Goal: Task Accomplishment & Management: Manage account settings

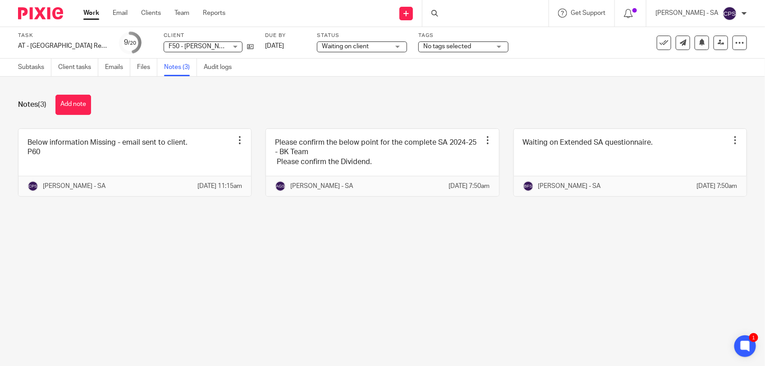
click at [460, 10] on div at bounding box center [486, 13] width 126 height 27
click at [470, 18] on div at bounding box center [486, 13] width 126 height 27
click at [183, 14] on link "Team" at bounding box center [182, 13] width 15 height 9
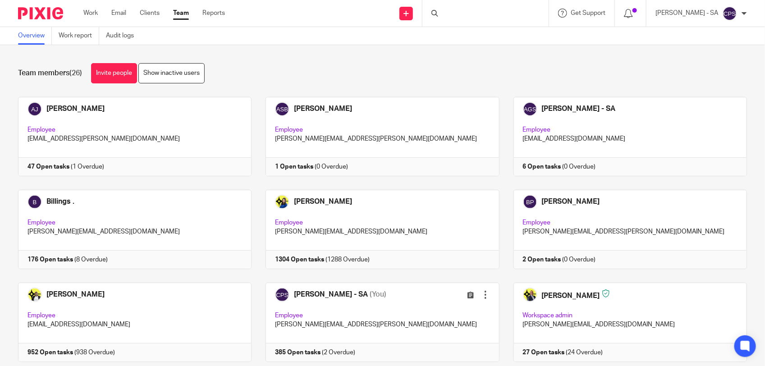
click at [465, 15] on div at bounding box center [486, 13] width 126 height 27
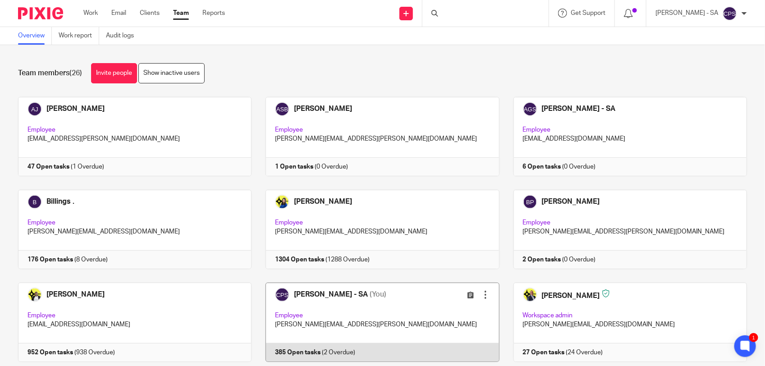
click at [390, 314] on link at bounding box center [376, 322] width 248 height 79
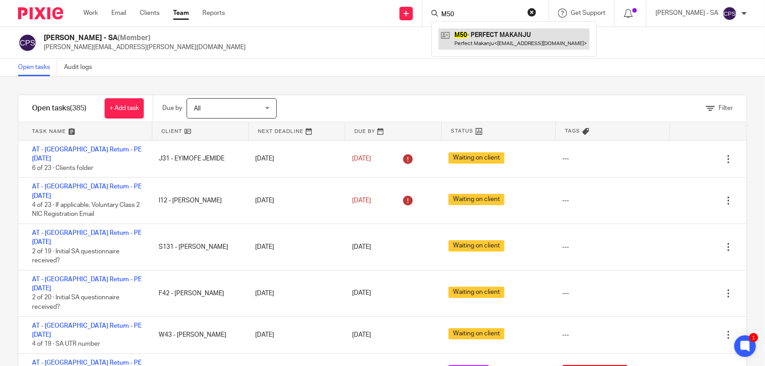
type input "M50"
click at [481, 48] on link at bounding box center [514, 38] width 151 height 21
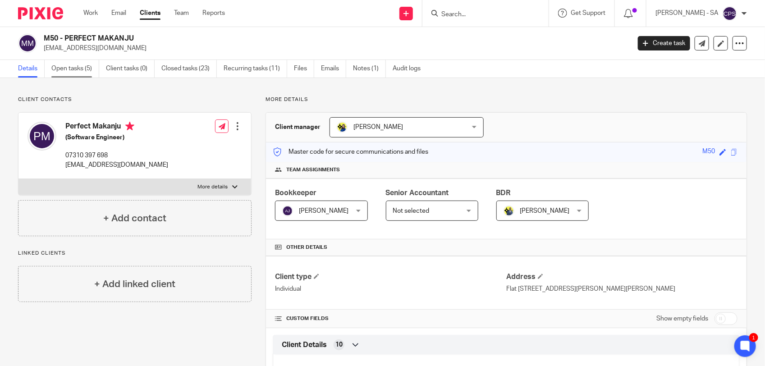
click at [78, 71] on link "Open tasks (5)" at bounding box center [75, 69] width 48 height 18
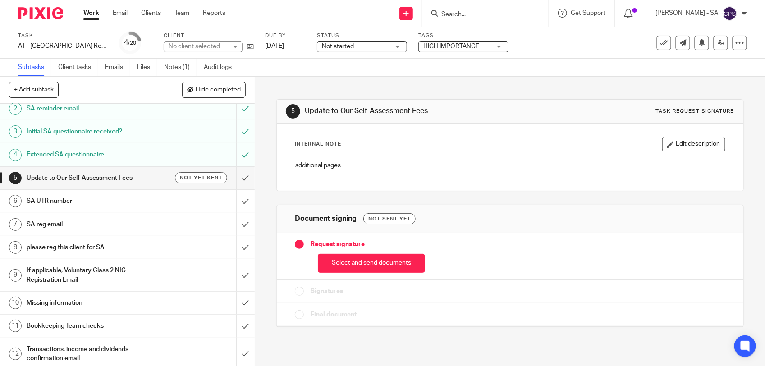
scroll to position [56, 0]
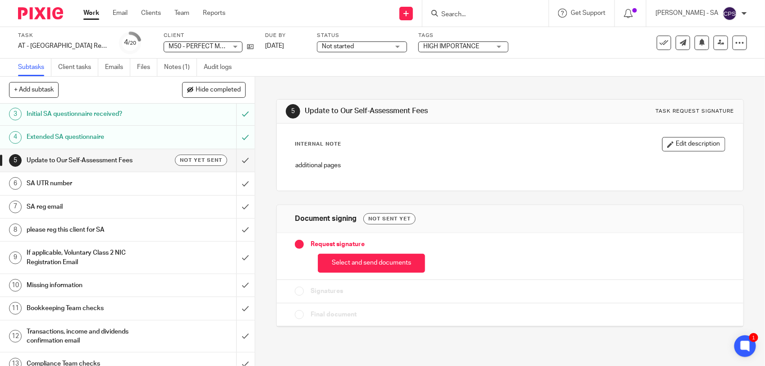
click at [154, 184] on div "SA UTR number" at bounding box center [127, 184] width 201 height 14
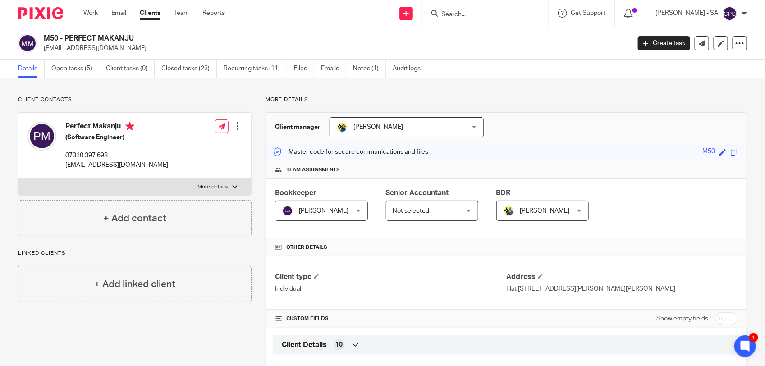
drag, startPoint x: 503, startPoint y: 289, endPoint x: 672, endPoint y: 285, distance: 168.7
click at [672, 285] on p "Flat 801, Dillon House, 5 Bowen Drive, London, SE7 7GB" at bounding box center [621, 289] width 231 height 9
click at [506, 291] on p "Flat 801, Dillon House, 5 Bowen Drive, London, SE7 7GB" at bounding box center [621, 289] width 231 height 9
drag, startPoint x: 501, startPoint y: 287, endPoint x: 679, endPoint y: 290, distance: 177.2
click at [679, 290] on p "Flat 801, Dillon House, 5 Bowen Drive, London, SE7 7GB" at bounding box center [621, 289] width 231 height 9
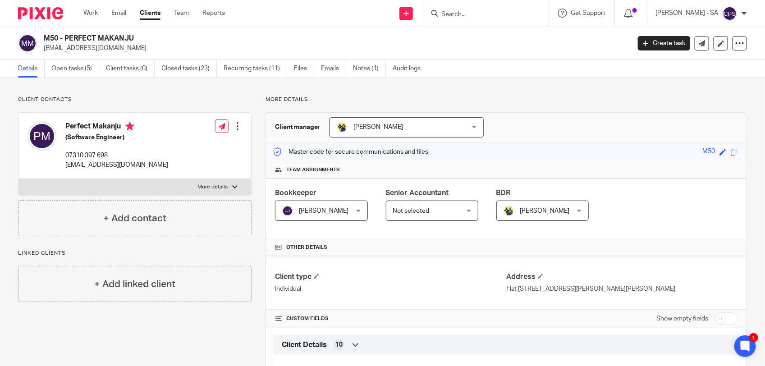
copy p "Flat 801, Dillon House, 5 Bowen Drive, London, SE7 7GB"
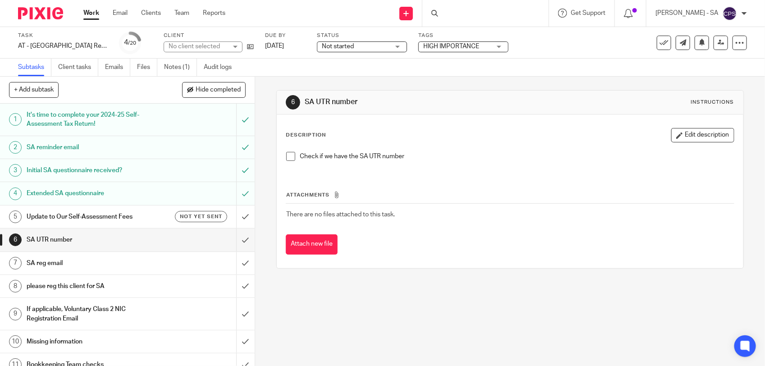
click at [286, 154] on span at bounding box center [290, 156] width 9 height 9
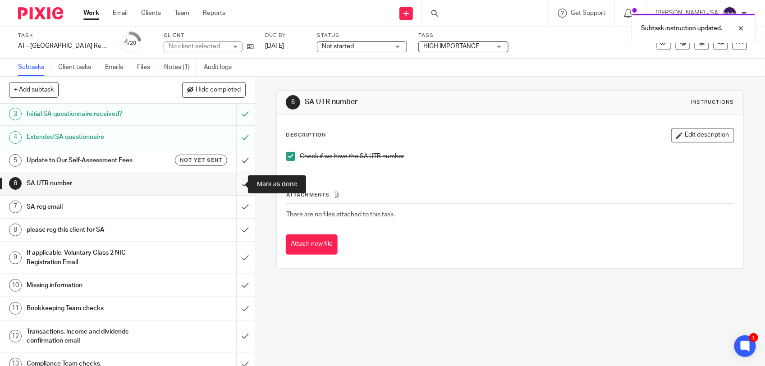
click at [233, 184] on input "submit" at bounding box center [127, 183] width 255 height 23
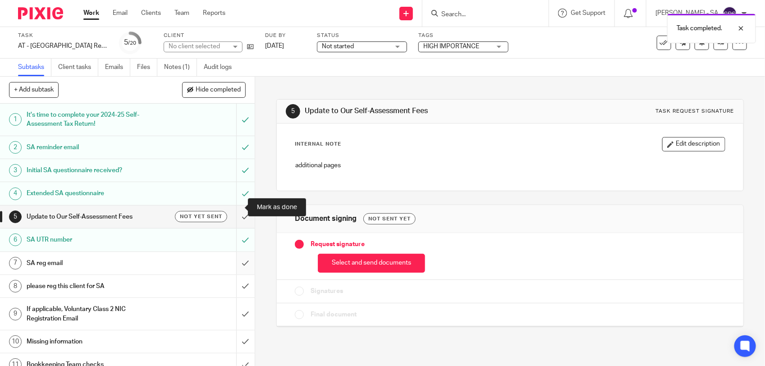
scroll to position [56, 0]
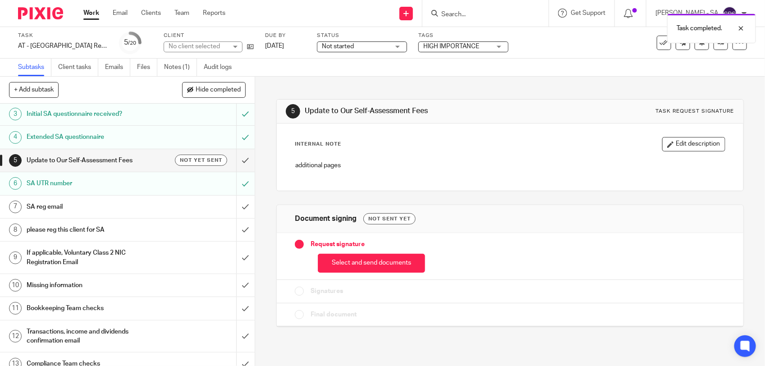
click at [174, 207] on div "SA reg email" at bounding box center [127, 207] width 201 height 14
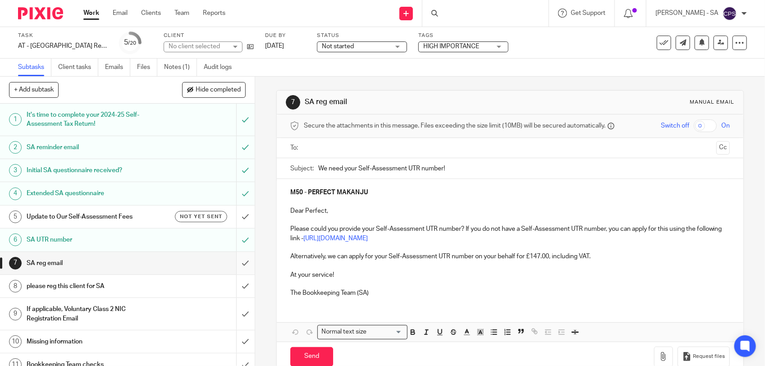
scroll to position [56, 0]
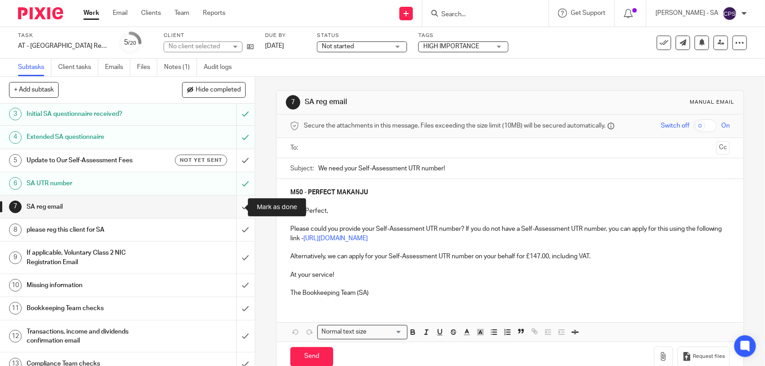
click at [236, 210] on input "submit" at bounding box center [127, 207] width 255 height 23
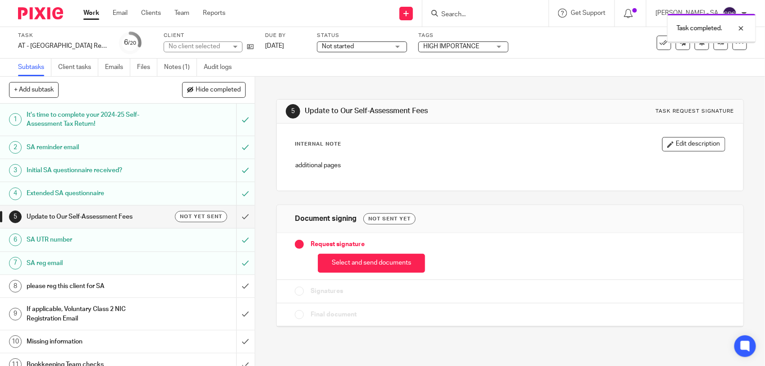
scroll to position [56, 0]
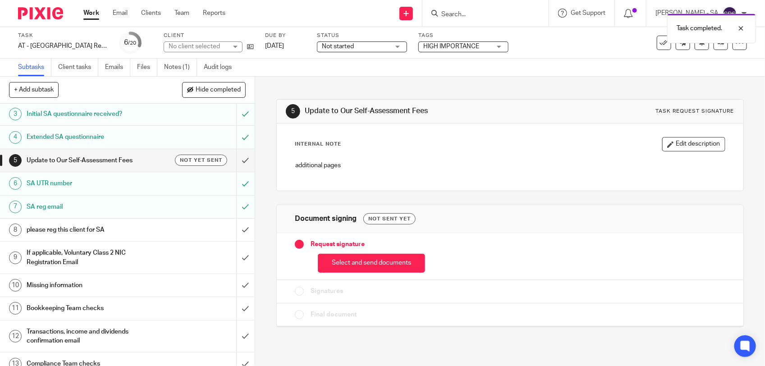
click at [125, 230] on h1 "please reg this client for SA" at bounding box center [94, 230] width 134 height 14
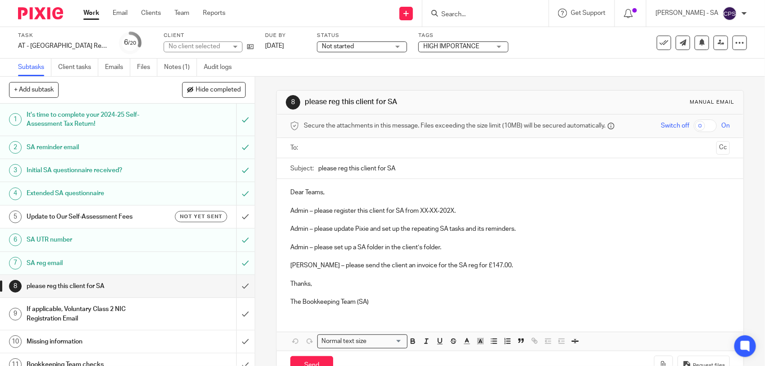
scroll to position [56, 0]
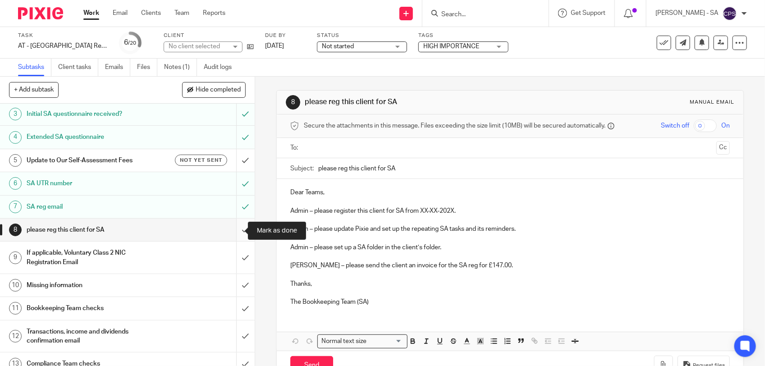
click at [231, 229] on input "submit" at bounding box center [127, 230] width 255 height 23
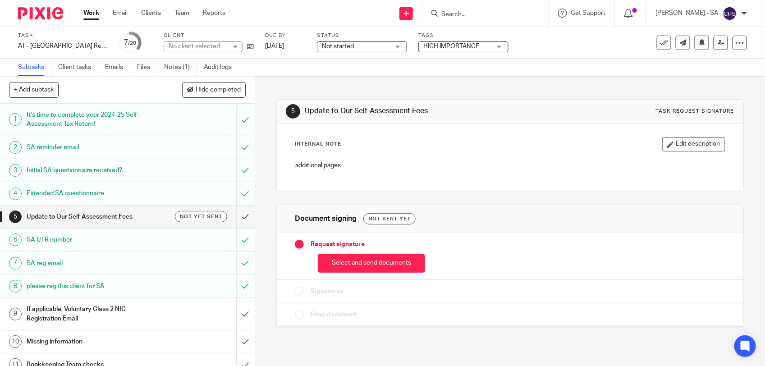
scroll to position [113, 0]
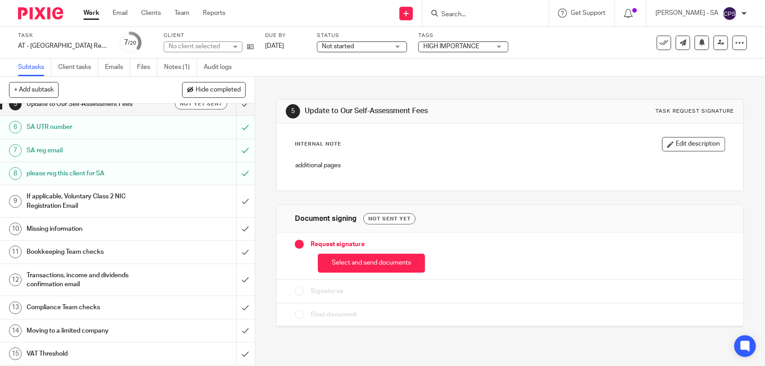
click at [179, 201] on div "If applicable, Voluntary Class 2 NIC Registration Email" at bounding box center [127, 201] width 201 height 23
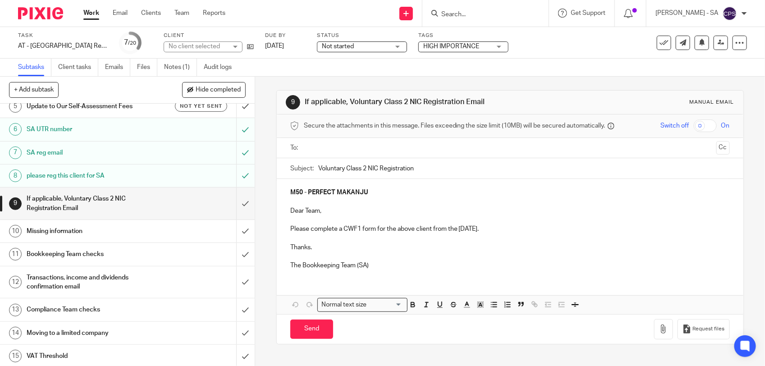
scroll to position [113, 0]
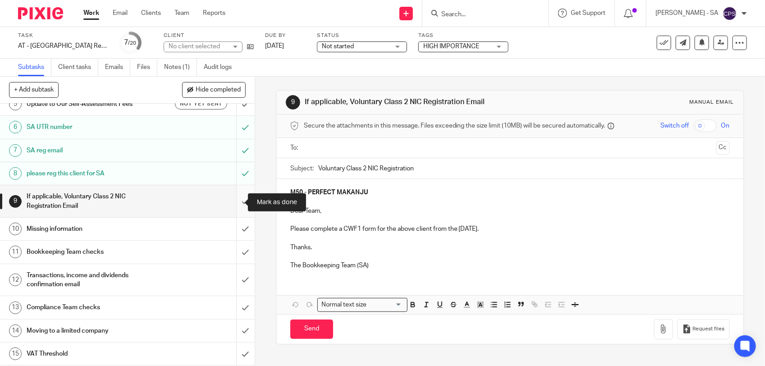
click at [236, 201] on input "submit" at bounding box center [127, 201] width 255 height 32
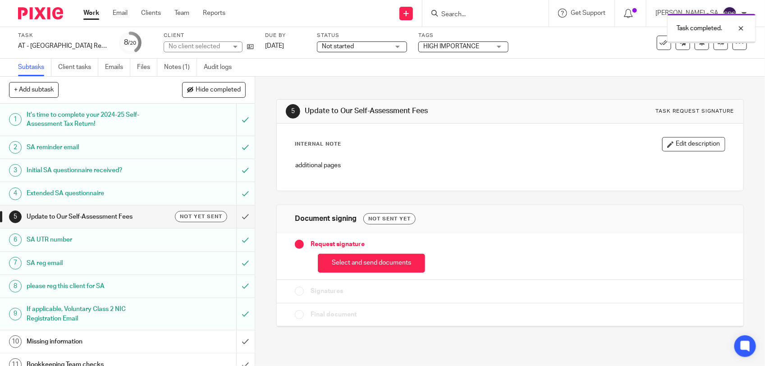
scroll to position [113, 0]
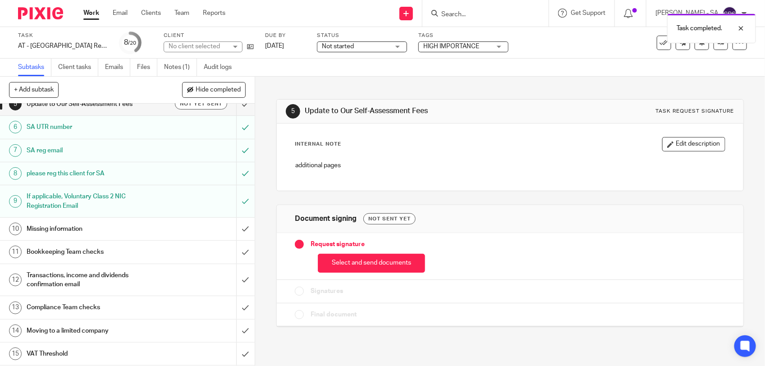
click at [131, 233] on h1 "Missing information" at bounding box center [94, 229] width 134 height 14
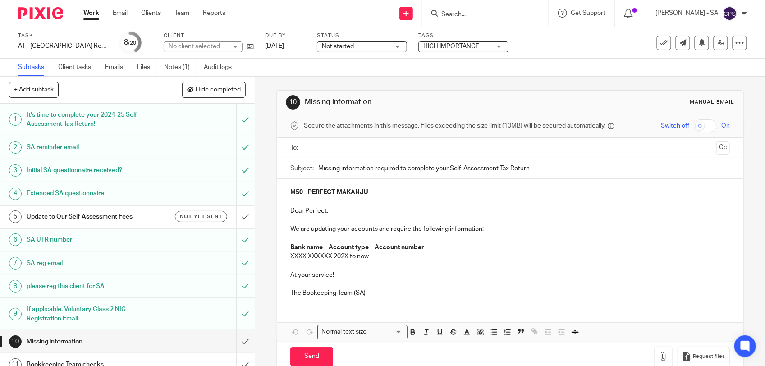
scroll to position [113, 0]
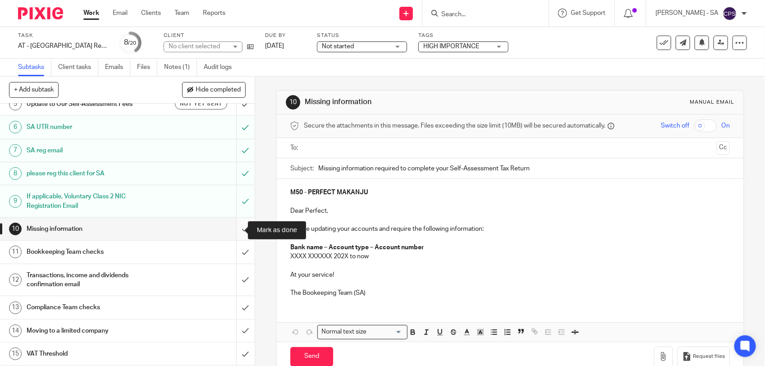
click at [229, 228] on input "submit" at bounding box center [127, 229] width 255 height 23
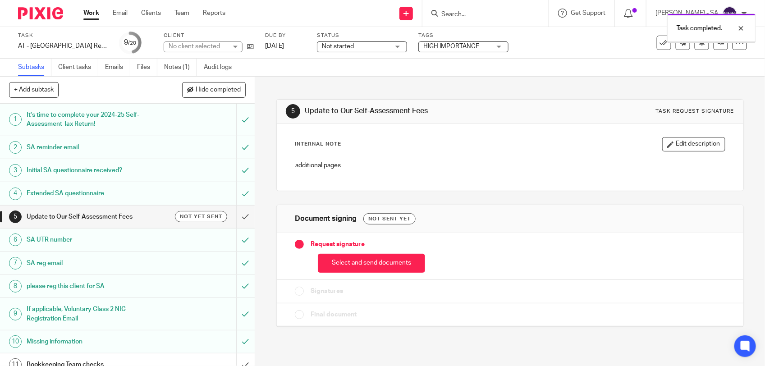
scroll to position [113, 0]
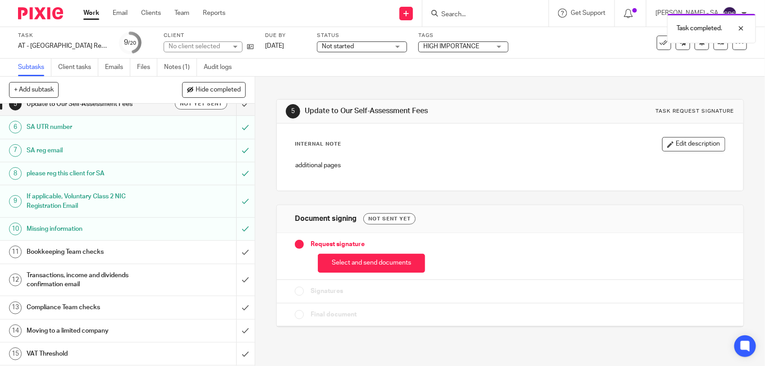
click at [137, 253] on h1 "Bookkeeping Team checks" at bounding box center [94, 252] width 134 height 14
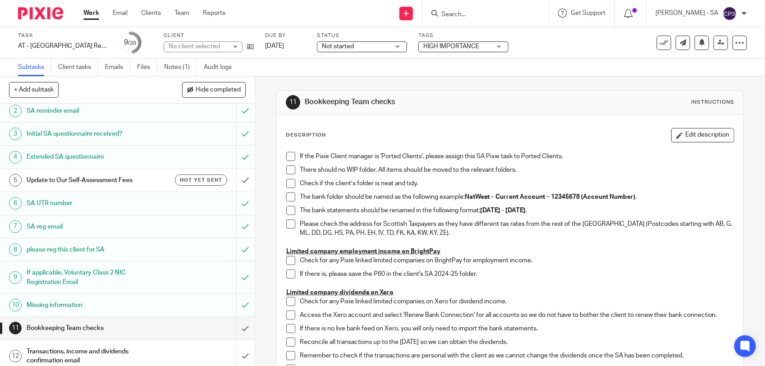
scroll to position [56, 0]
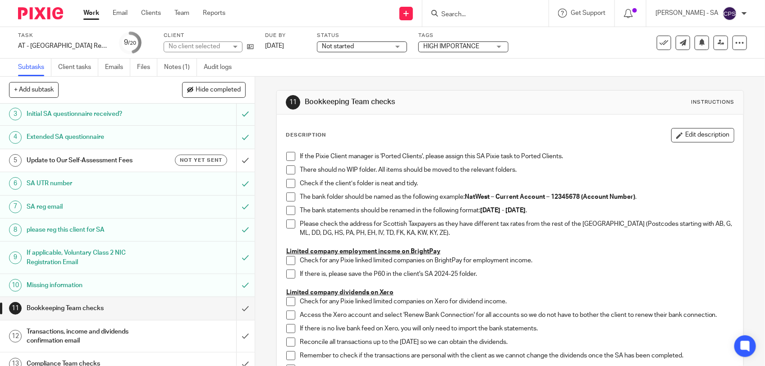
click at [286, 156] on span at bounding box center [290, 156] width 9 height 9
drag, startPoint x: 289, startPoint y: 168, endPoint x: 287, endPoint y: 180, distance: 12.2
click at [287, 170] on span at bounding box center [290, 169] width 9 height 9
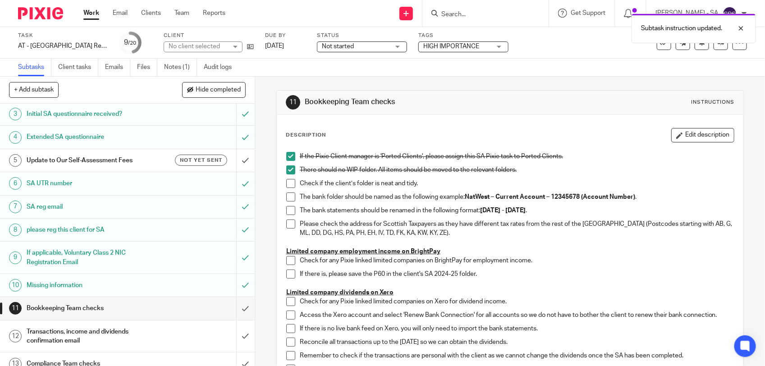
click at [287, 182] on span at bounding box center [290, 183] width 9 height 9
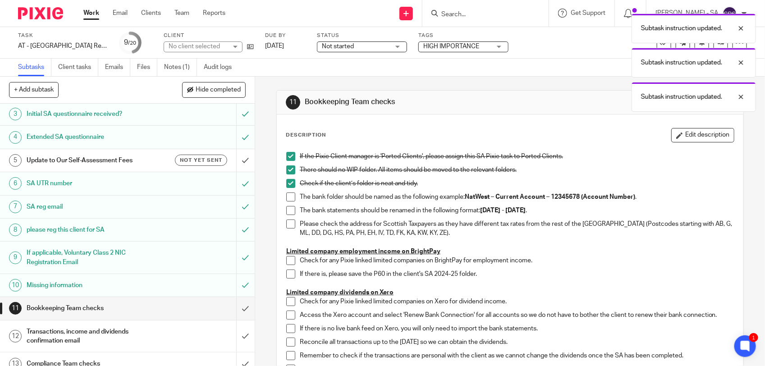
click at [288, 196] on span at bounding box center [290, 197] width 9 height 9
click at [289, 212] on span at bounding box center [290, 210] width 9 height 9
click at [286, 225] on span at bounding box center [290, 224] width 9 height 9
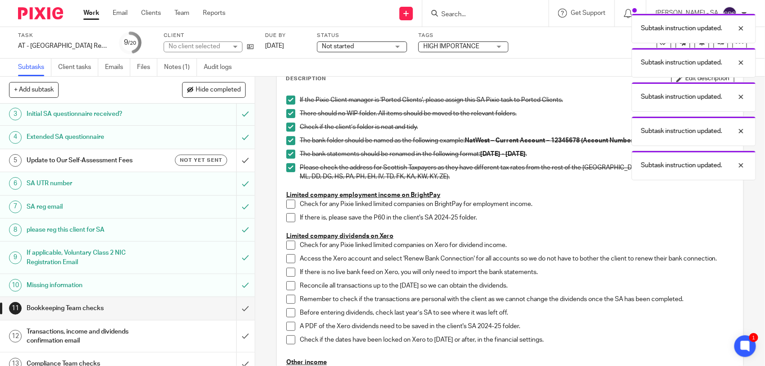
click at [287, 206] on span at bounding box center [290, 204] width 9 height 9
click at [289, 215] on span at bounding box center [290, 217] width 9 height 9
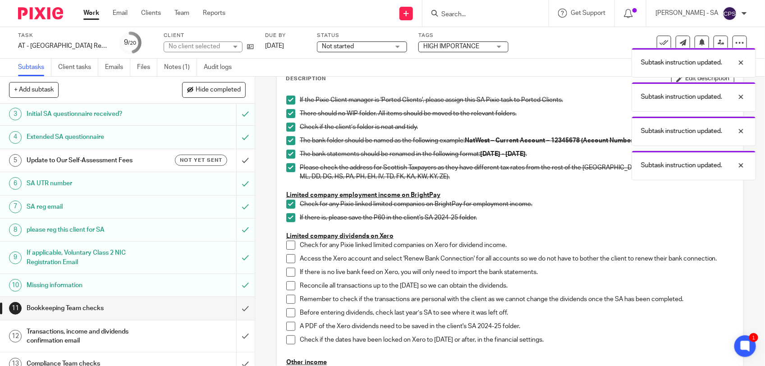
drag, startPoint x: 289, startPoint y: 246, endPoint x: 284, endPoint y: 254, distance: 9.5
click at [289, 246] on span at bounding box center [290, 245] width 9 height 9
click at [286, 255] on span at bounding box center [290, 258] width 9 height 9
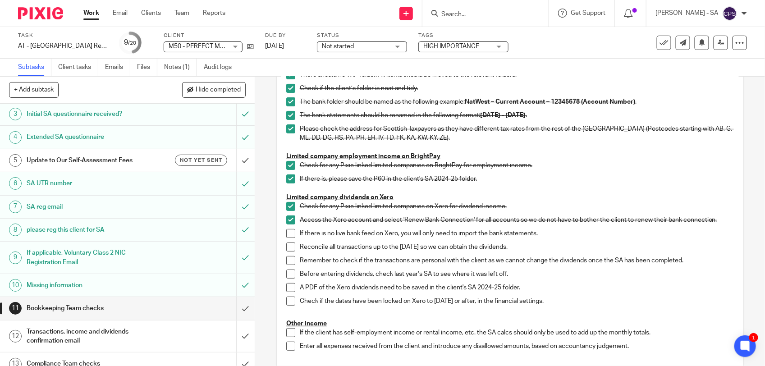
scroll to position [113, 0]
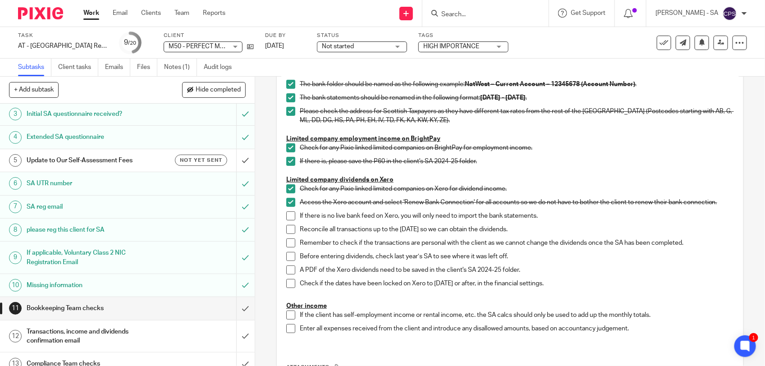
click at [288, 218] on span at bounding box center [290, 215] width 9 height 9
click at [290, 228] on span at bounding box center [290, 229] width 9 height 9
click at [290, 244] on span at bounding box center [290, 243] width 9 height 9
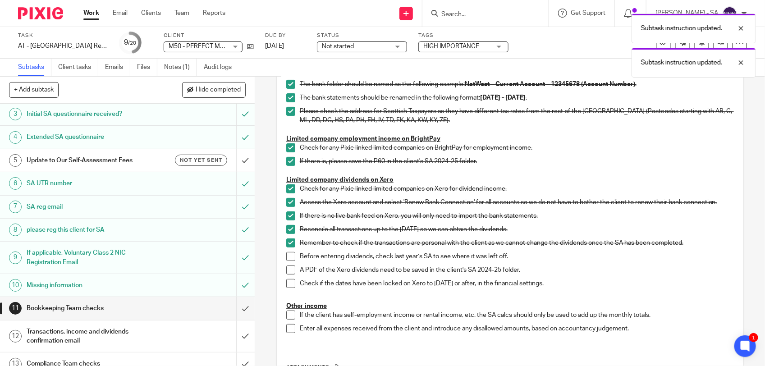
click at [286, 258] on span at bounding box center [290, 256] width 9 height 9
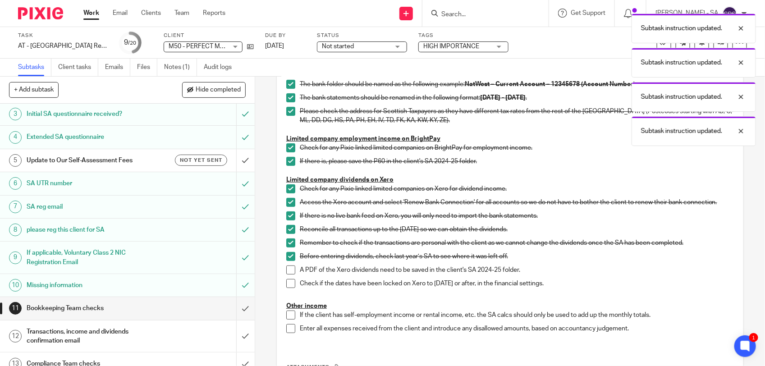
click at [288, 271] on span at bounding box center [290, 270] width 9 height 9
click at [288, 282] on span at bounding box center [290, 283] width 9 height 9
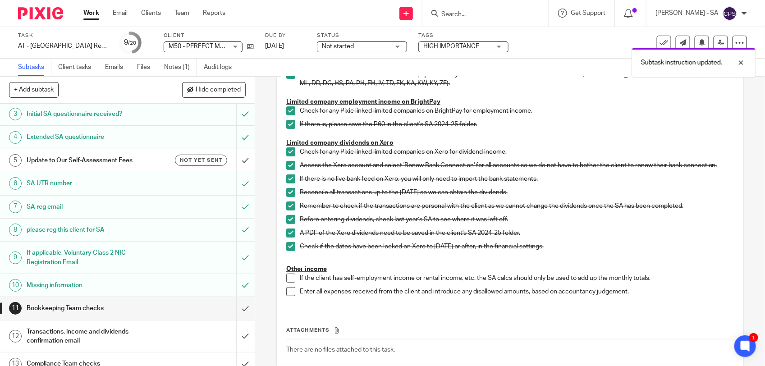
scroll to position [169, 0]
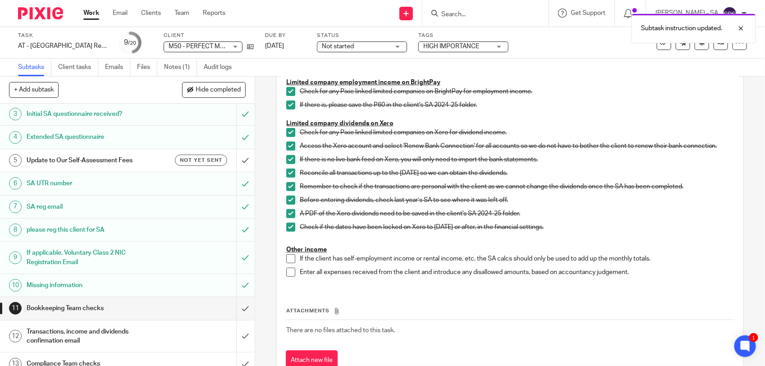
click at [287, 257] on span at bounding box center [290, 258] width 9 height 9
click at [287, 273] on span at bounding box center [290, 272] width 9 height 9
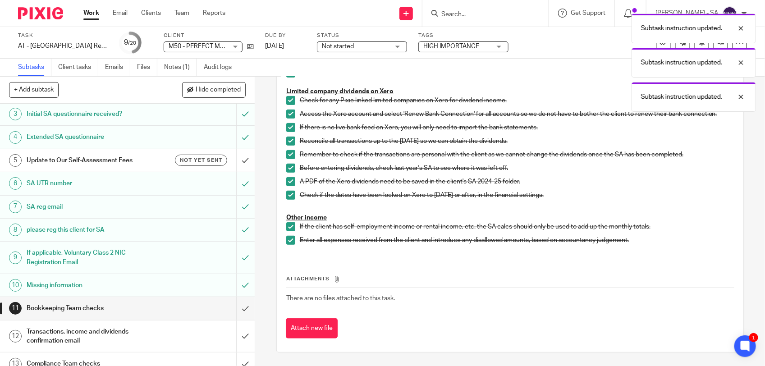
scroll to position [113, 0]
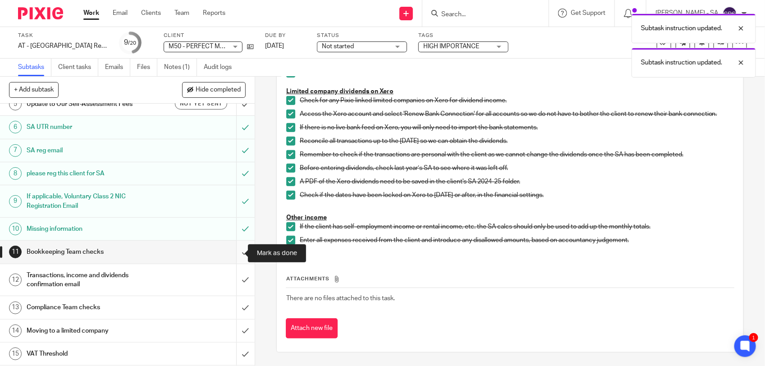
click at [235, 251] on input "submit" at bounding box center [127, 252] width 255 height 23
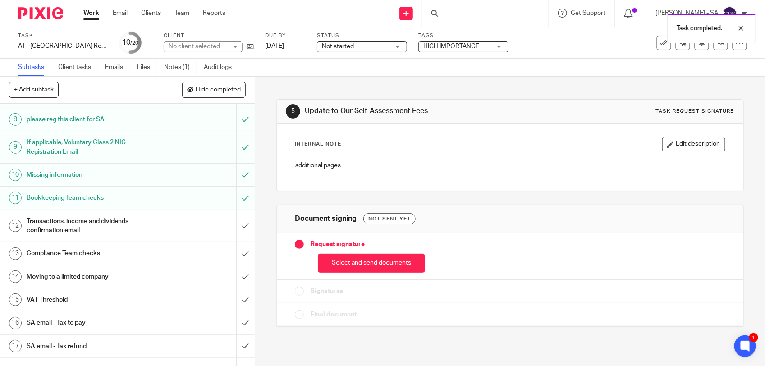
scroll to position [169, 0]
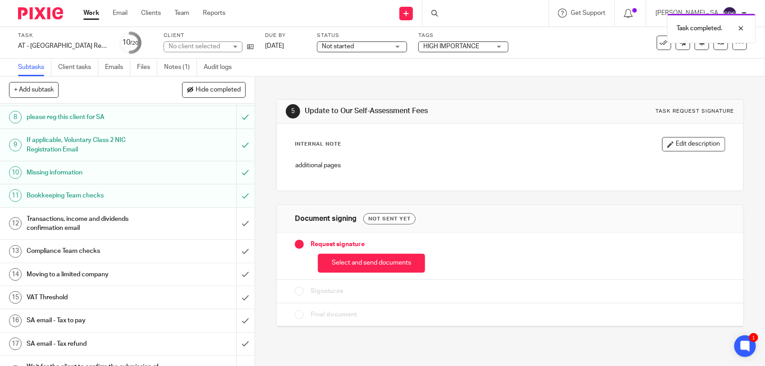
click at [129, 222] on h1 "Transactions, income and dividends confirmation email" at bounding box center [94, 223] width 134 height 23
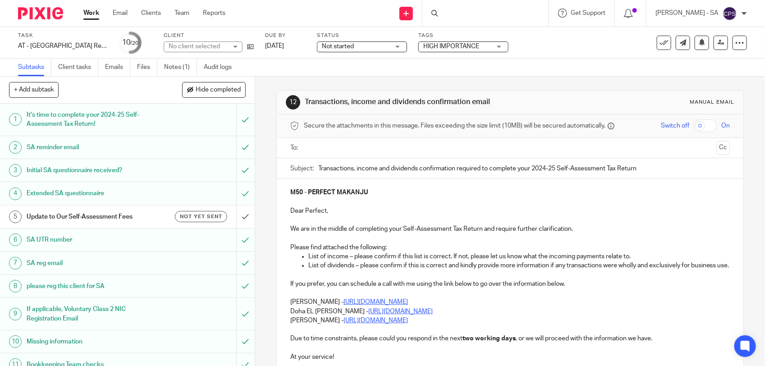
scroll to position [113, 0]
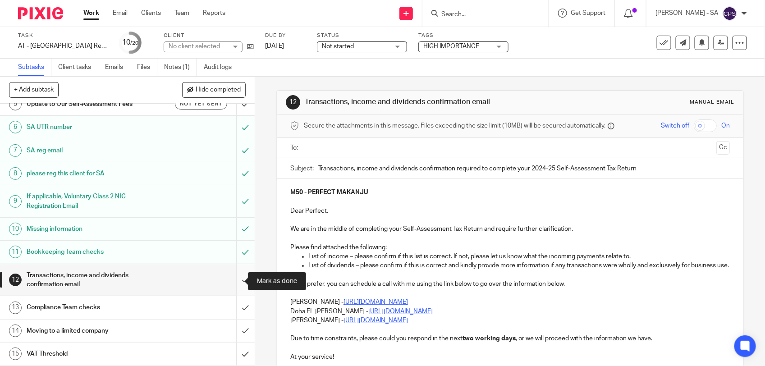
click at [233, 283] on input "submit" at bounding box center [127, 280] width 255 height 32
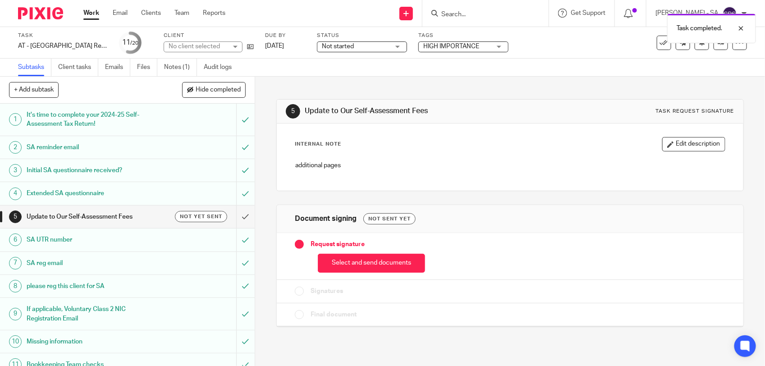
scroll to position [225, 0]
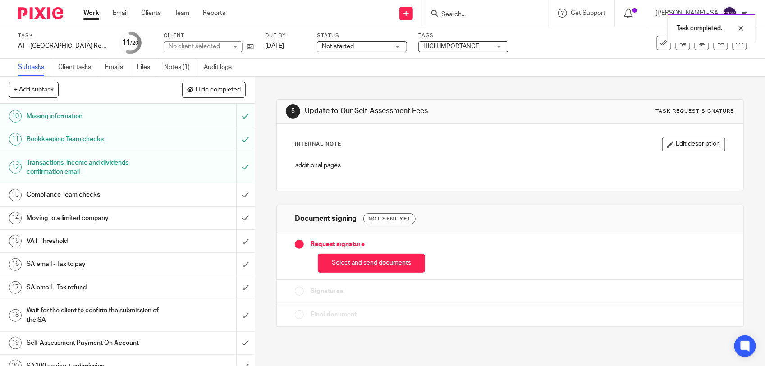
click at [109, 269] on h1 "SA email - Tax to pay" at bounding box center [94, 264] width 134 height 14
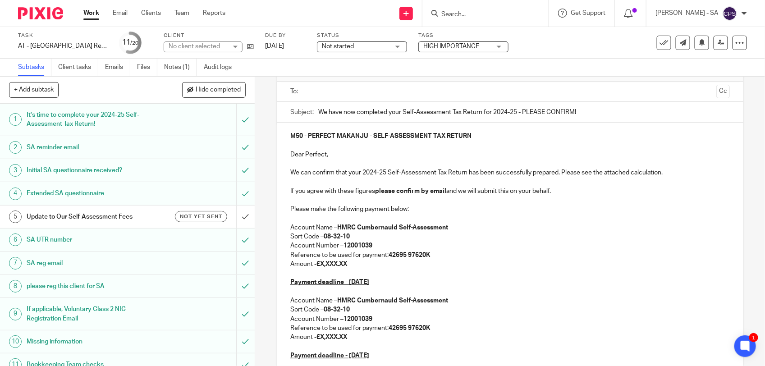
scroll to position [113, 0]
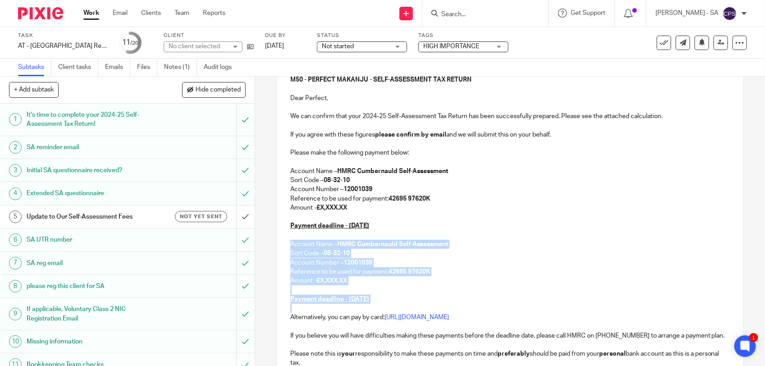
drag, startPoint x: 289, startPoint y: 240, endPoint x: 308, endPoint y: 306, distance: 68.5
click at [308, 306] on div "M50 - PERFECT MAKANJU - SELF-ASSESSMENT TAX RETURN Dear Perfect, We can confirm…" at bounding box center [510, 238] width 467 height 345
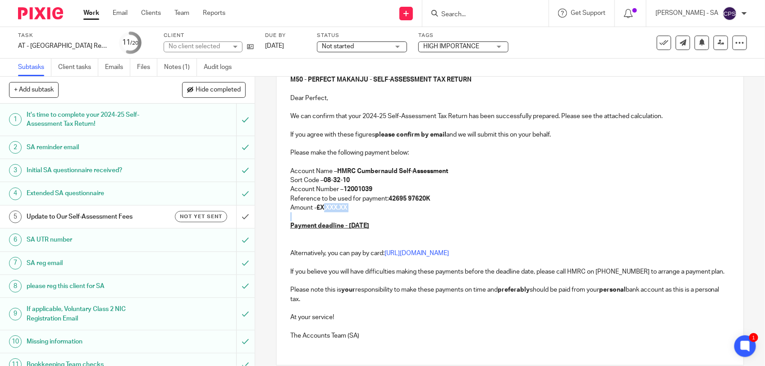
drag, startPoint x: 320, startPoint y: 209, endPoint x: 356, endPoint y: 213, distance: 36.4
click at [356, 213] on div "M50 - PERFECT MAKANJU - SELF-ASSESSMENT TAX RETURN Dear Perfect, We can confirm…" at bounding box center [510, 206] width 467 height 281
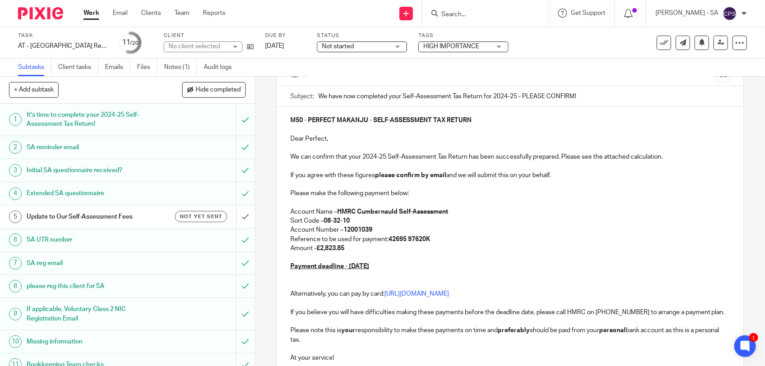
scroll to position [169, 0]
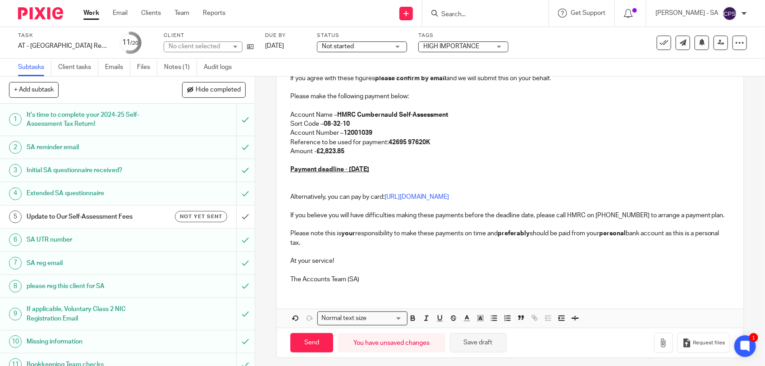
click at [473, 350] on button "Save draft" at bounding box center [478, 342] width 57 height 19
click at [172, 70] on link "Notes (1)" at bounding box center [180, 68] width 33 height 18
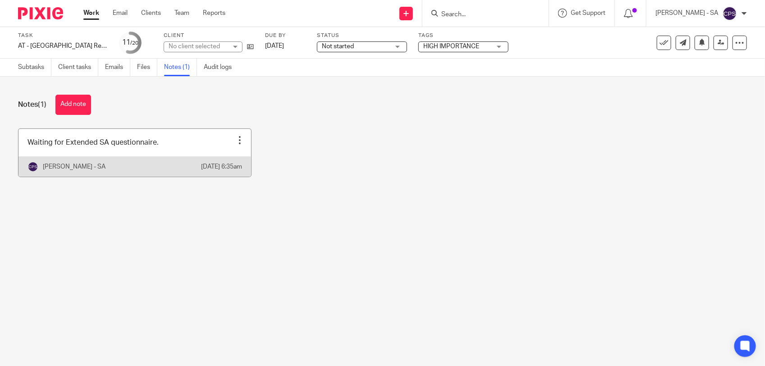
click at [185, 156] on link at bounding box center [134, 153] width 233 height 48
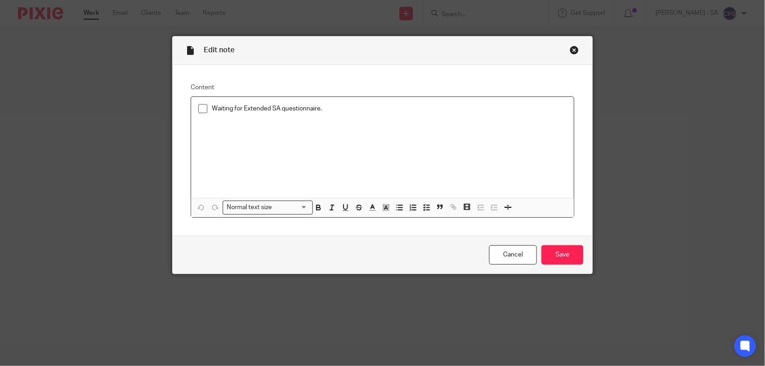
click at [200, 107] on span at bounding box center [202, 108] width 9 height 9
click at [549, 253] on input "Save" at bounding box center [563, 254] width 42 height 19
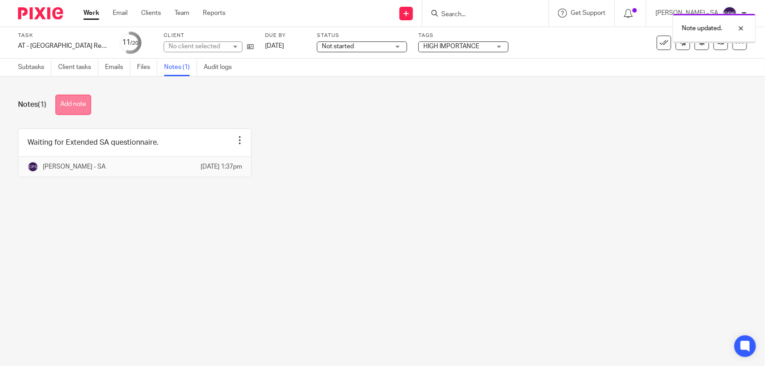
click at [78, 104] on button "Add note" at bounding box center [73, 105] width 36 height 20
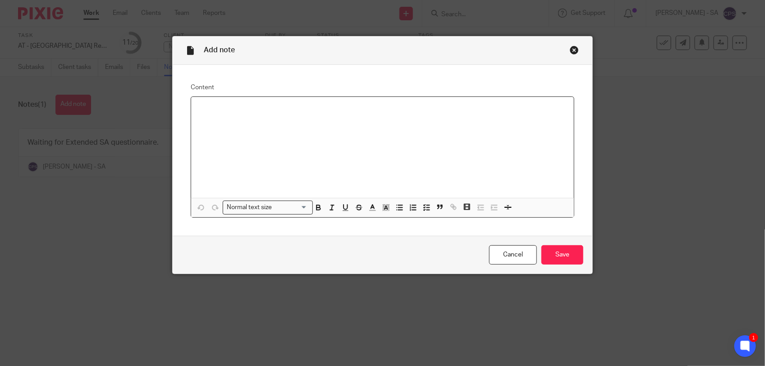
click at [217, 107] on p at bounding box center [382, 108] width 368 height 9
paste div
click at [228, 108] on p "Please check SA and send to the client." at bounding box center [382, 108] width 368 height 9
drag, startPoint x: 193, startPoint y: 108, endPoint x: 315, endPoint y: 104, distance: 121.8
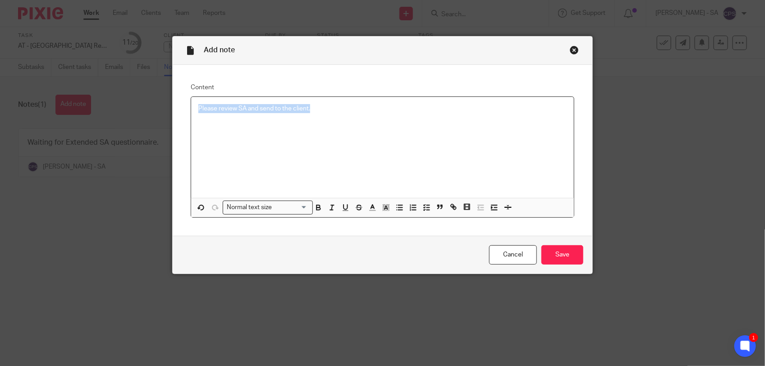
click at [315, 104] on div "Please review SA and send to the client." at bounding box center [382, 147] width 383 height 101
click at [427, 205] on line "button" at bounding box center [428, 205] width 3 height 0
click at [552, 254] on input "Save" at bounding box center [563, 254] width 42 height 19
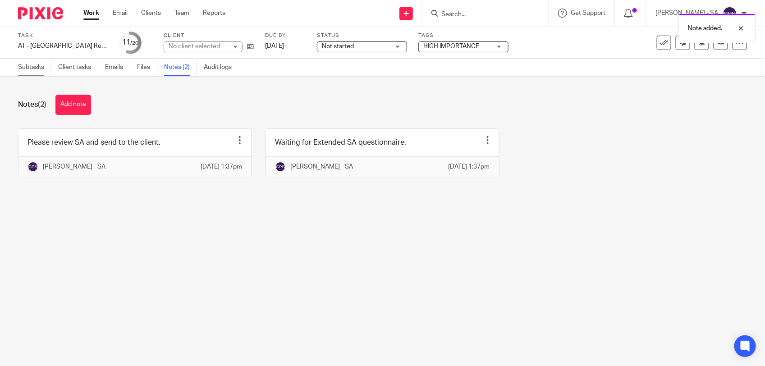
click at [37, 71] on link "Subtasks" at bounding box center [34, 68] width 33 height 18
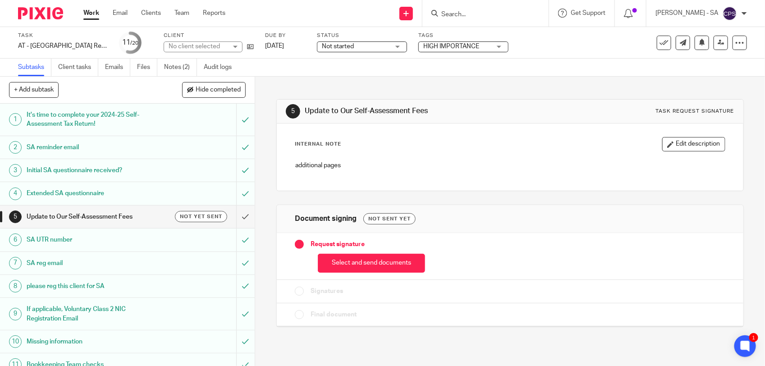
click at [357, 46] on span "Not started" at bounding box center [356, 46] width 68 height 9
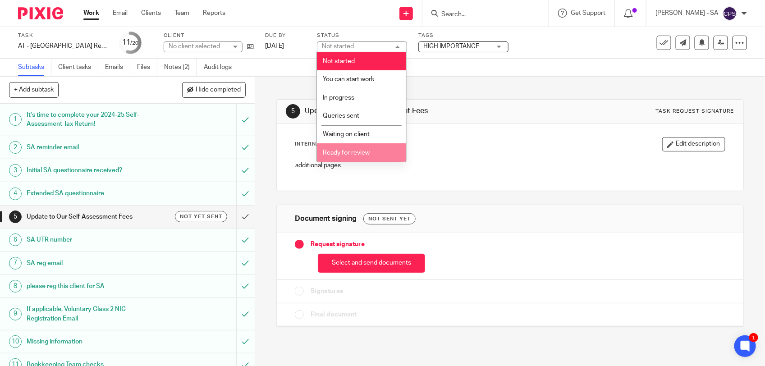
click at [339, 150] on span "Ready for review" at bounding box center [346, 153] width 47 height 6
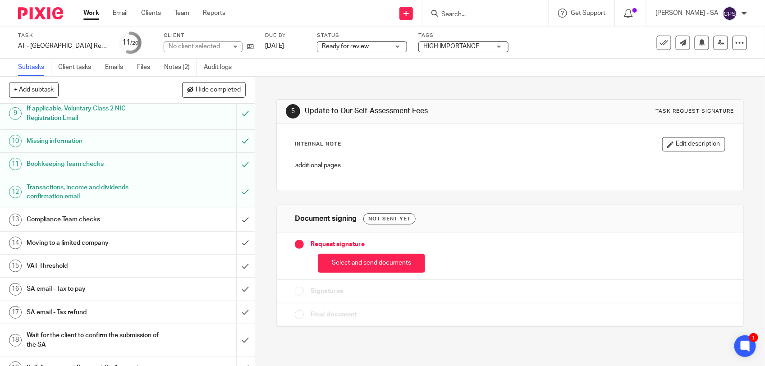
scroll to position [225, 0]
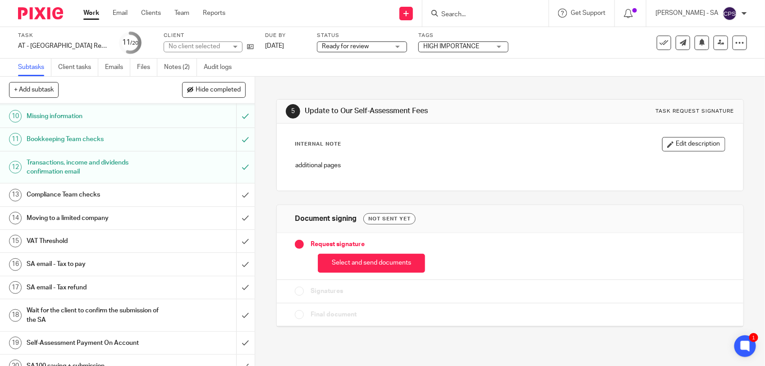
click at [95, 262] on h1 "SA email - Tax to pay" at bounding box center [94, 264] width 134 height 14
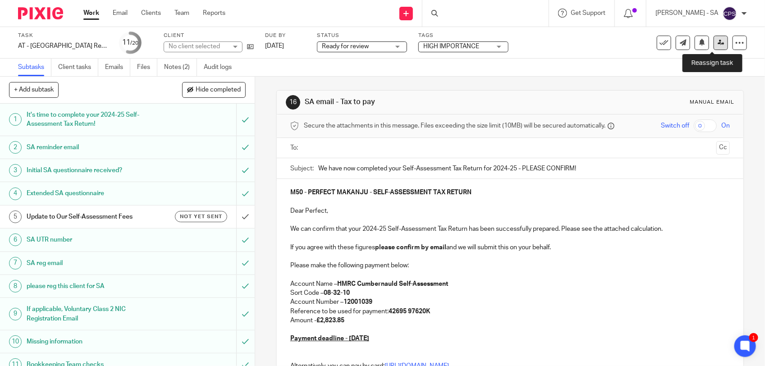
click at [718, 43] on icon at bounding box center [721, 42] width 7 height 7
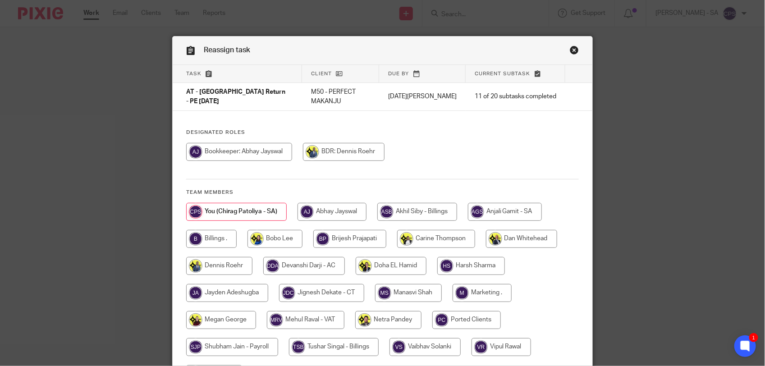
scroll to position [56, 0]
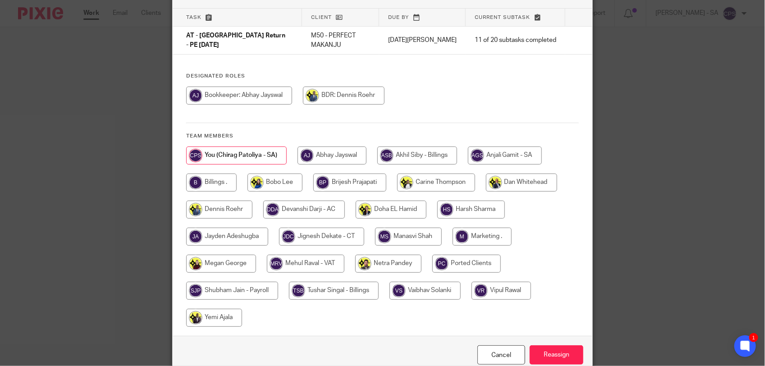
click at [381, 257] on input "radio" at bounding box center [388, 264] width 66 height 18
radio input "true"
click at [549, 349] on input "Reassign" at bounding box center [557, 354] width 54 height 19
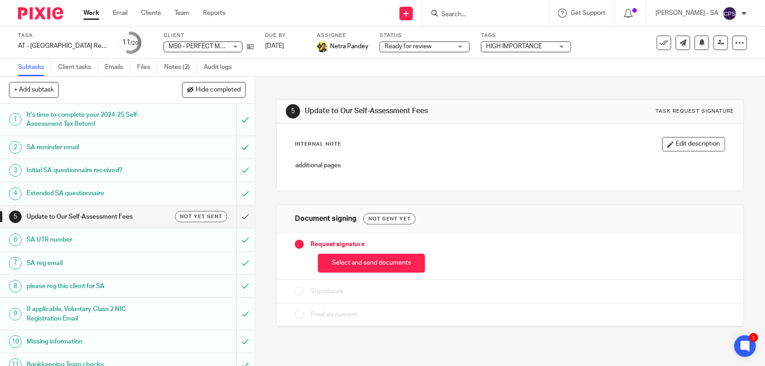
click at [469, 17] on input "Search" at bounding box center [481, 15] width 81 height 8
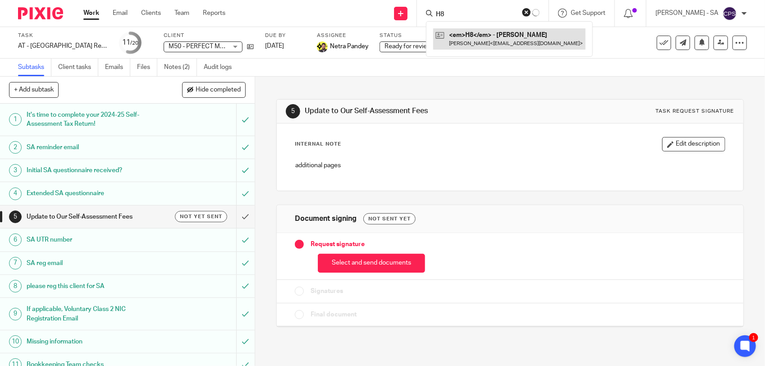
type input "H8"
drag, startPoint x: 476, startPoint y: 41, endPoint x: 452, endPoint y: 102, distance: 65.4
click at [476, 41] on link at bounding box center [509, 38] width 152 height 21
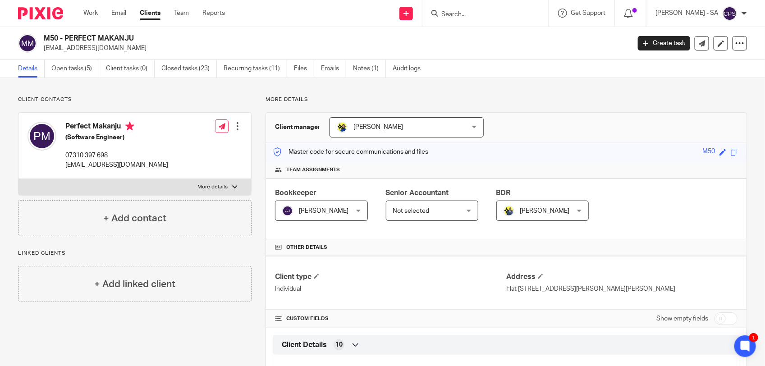
click at [455, 14] on input "Search" at bounding box center [481, 15] width 81 height 8
paste input "[PERSON_NAME]"
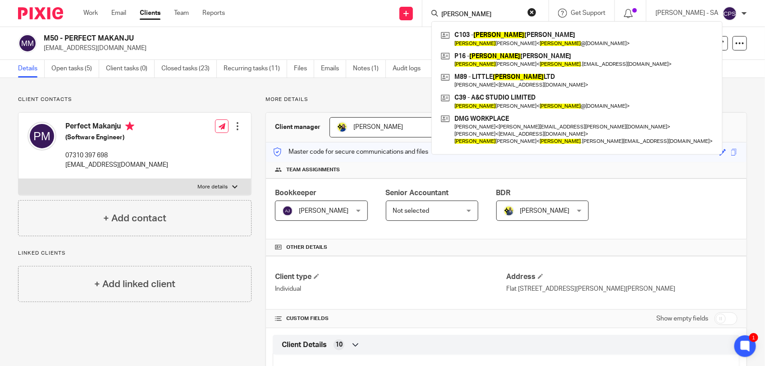
type input "[PERSON_NAME]"
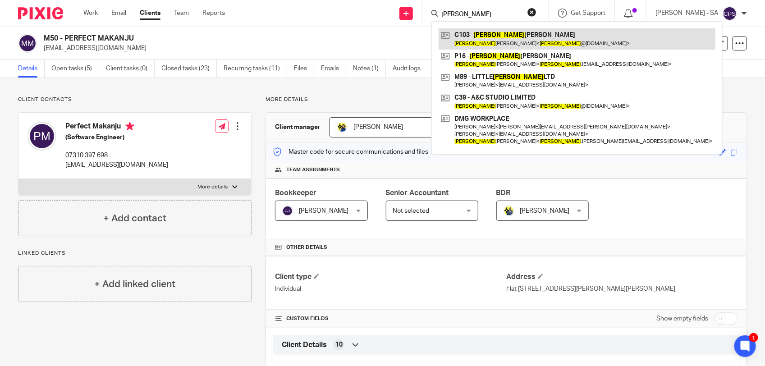
click at [506, 39] on link at bounding box center [577, 38] width 277 height 21
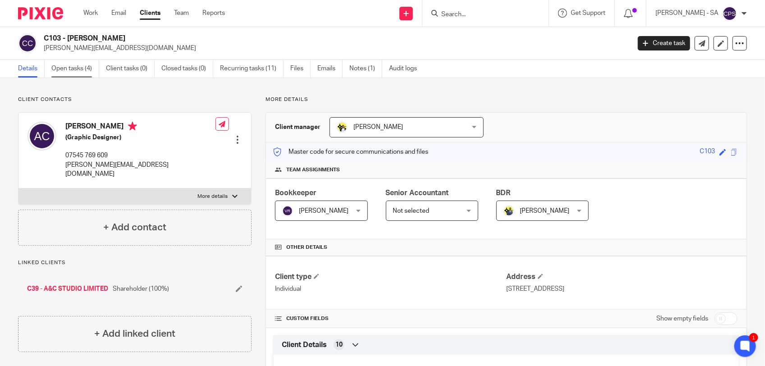
click at [69, 69] on link "Open tasks (4)" at bounding box center [75, 69] width 48 height 18
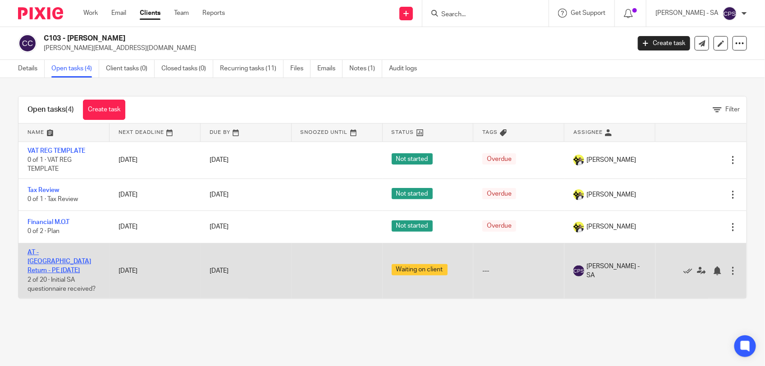
click at [37, 253] on link "AT - [GEOGRAPHIC_DATA] Return - PE [DATE]" at bounding box center [60, 261] width 64 height 25
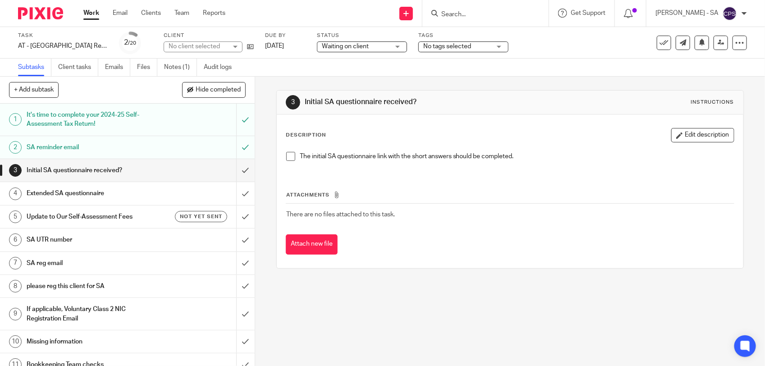
click at [286, 155] on span at bounding box center [290, 156] width 9 height 9
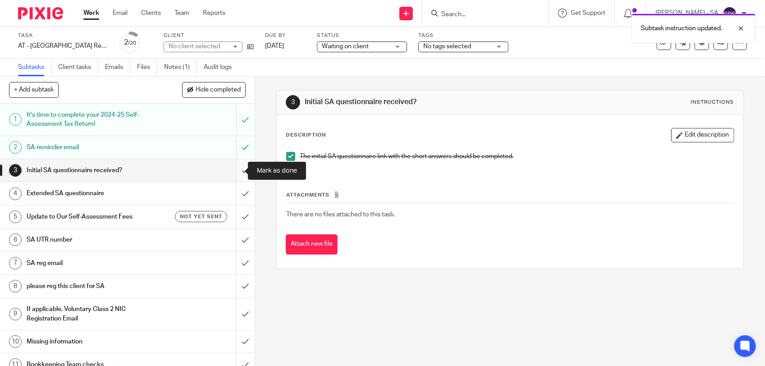
click at [232, 172] on input "submit" at bounding box center [127, 170] width 255 height 23
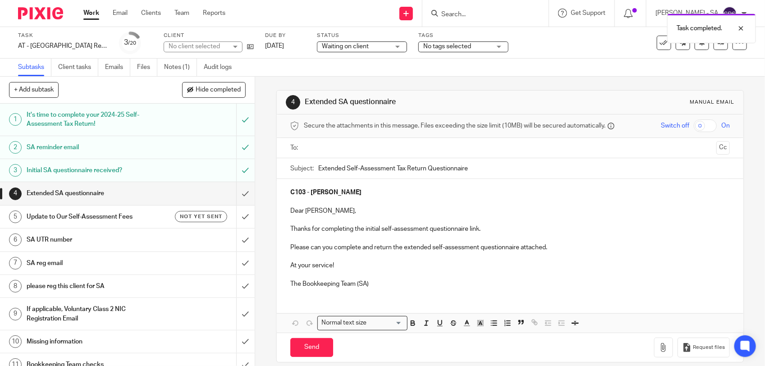
click at [327, 150] on input "text" at bounding box center [510, 148] width 406 height 10
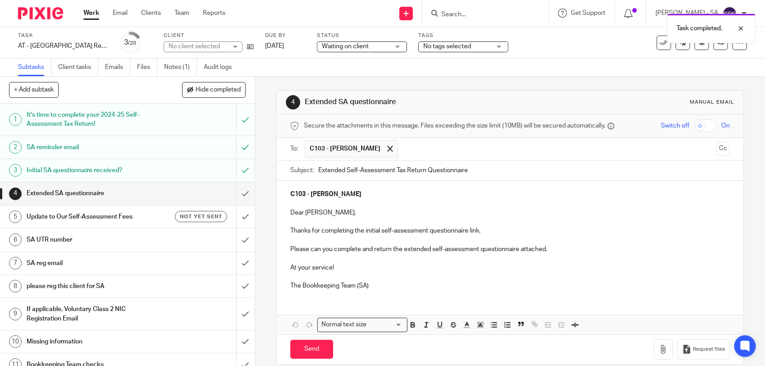
scroll to position [14, 0]
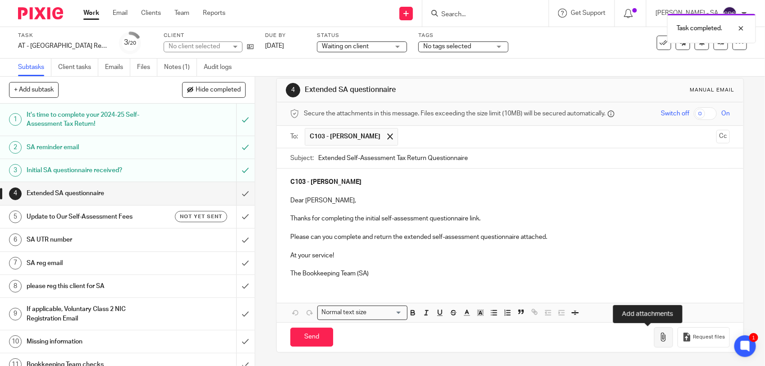
click at [659, 341] on icon "button" at bounding box center [663, 337] width 9 height 9
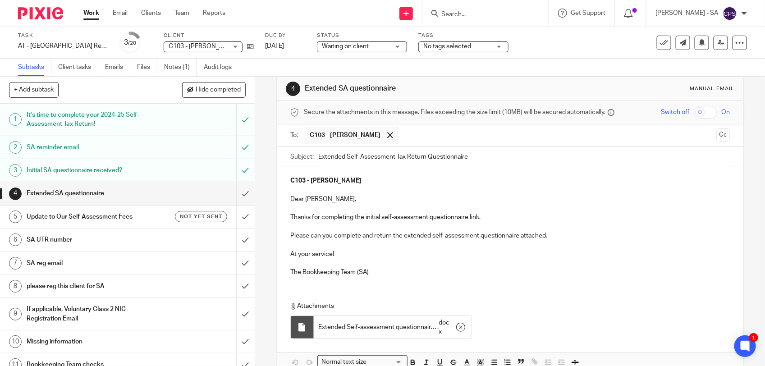
scroll to position [64, 0]
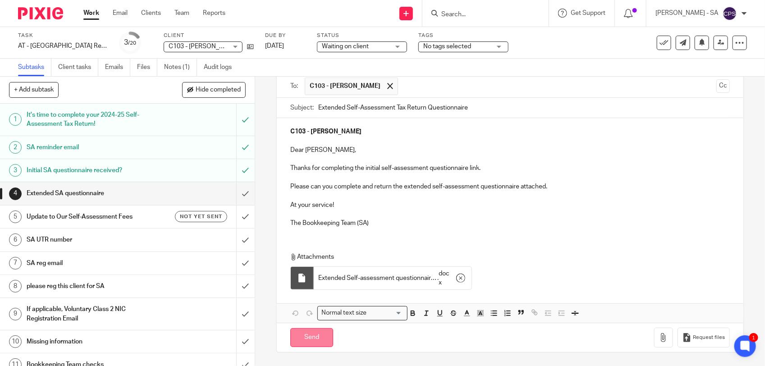
click at [299, 337] on input "Send" at bounding box center [311, 337] width 43 height 19
type input "Sent"
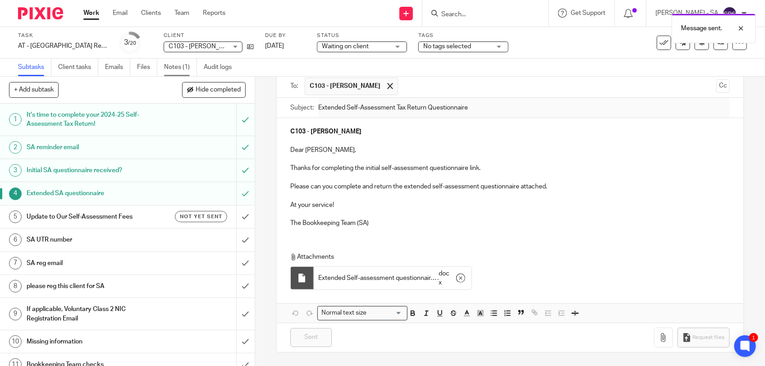
click at [186, 70] on link "Notes (1)" at bounding box center [180, 68] width 33 height 18
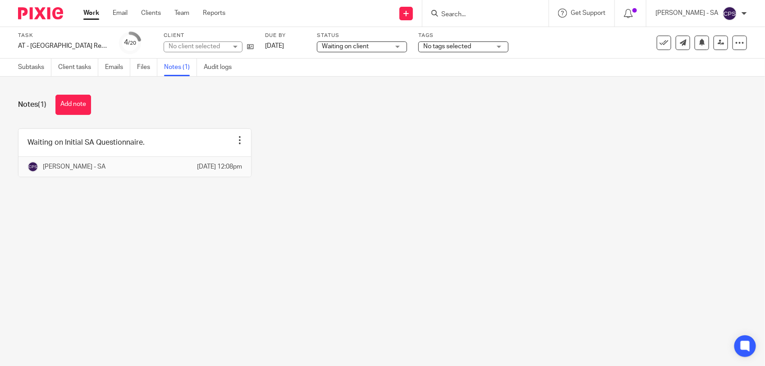
click at [167, 143] on link at bounding box center [134, 153] width 233 height 48
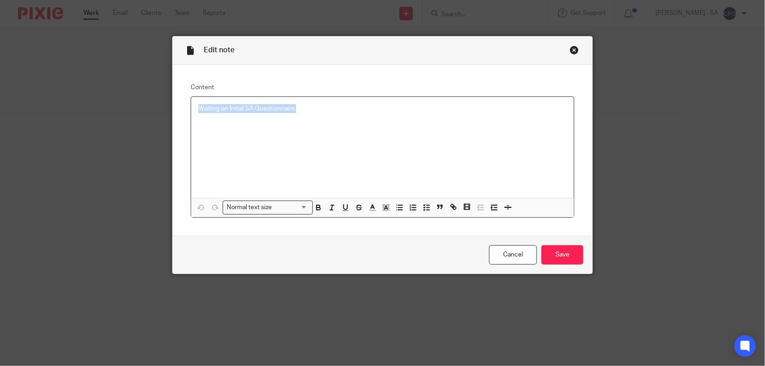
drag, startPoint x: 208, startPoint y: 109, endPoint x: 300, endPoint y: 110, distance: 91.5
click at [300, 110] on div "Waiting on Initial SA Questionnaire." at bounding box center [382, 147] width 383 height 101
click at [427, 208] on icon "button" at bounding box center [427, 207] width 8 height 8
click at [198, 109] on span at bounding box center [202, 108] width 9 height 9
click at [555, 261] on input "Save" at bounding box center [563, 254] width 42 height 19
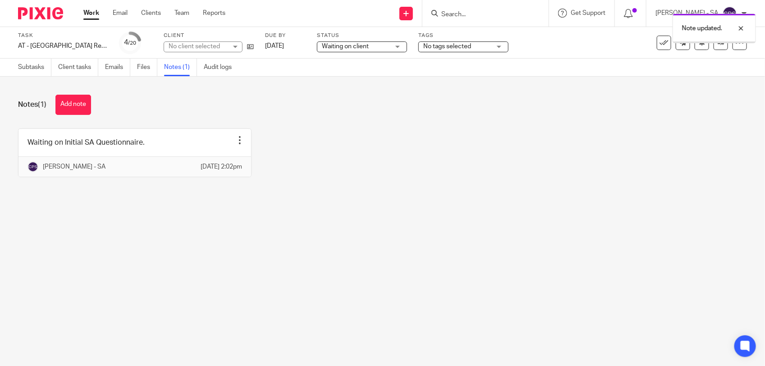
click at [83, 107] on button "Add note" at bounding box center [73, 105] width 36 height 20
